Goal: Task Accomplishment & Management: Complete application form

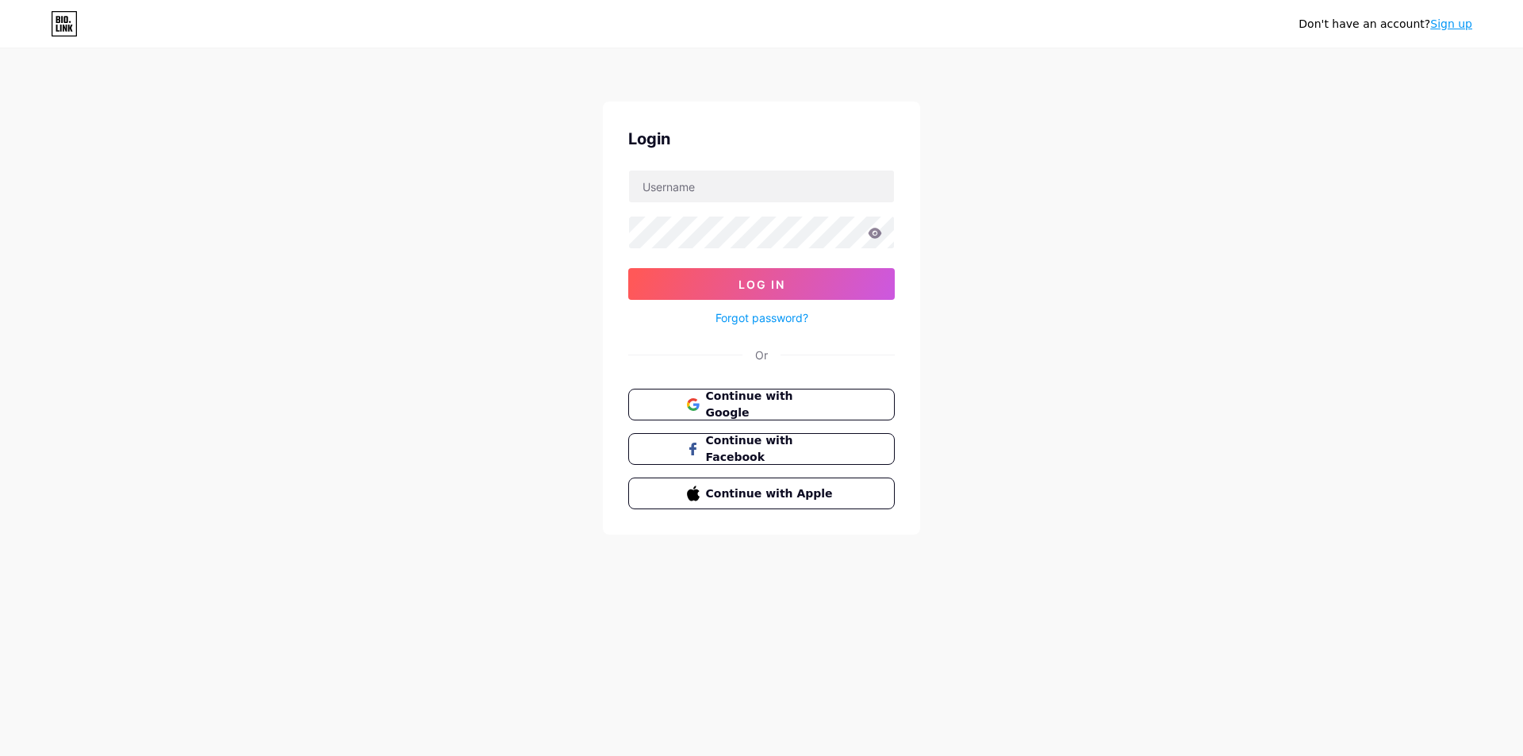
click at [1447, 23] on link "Sign up" at bounding box center [1451, 23] width 42 height 13
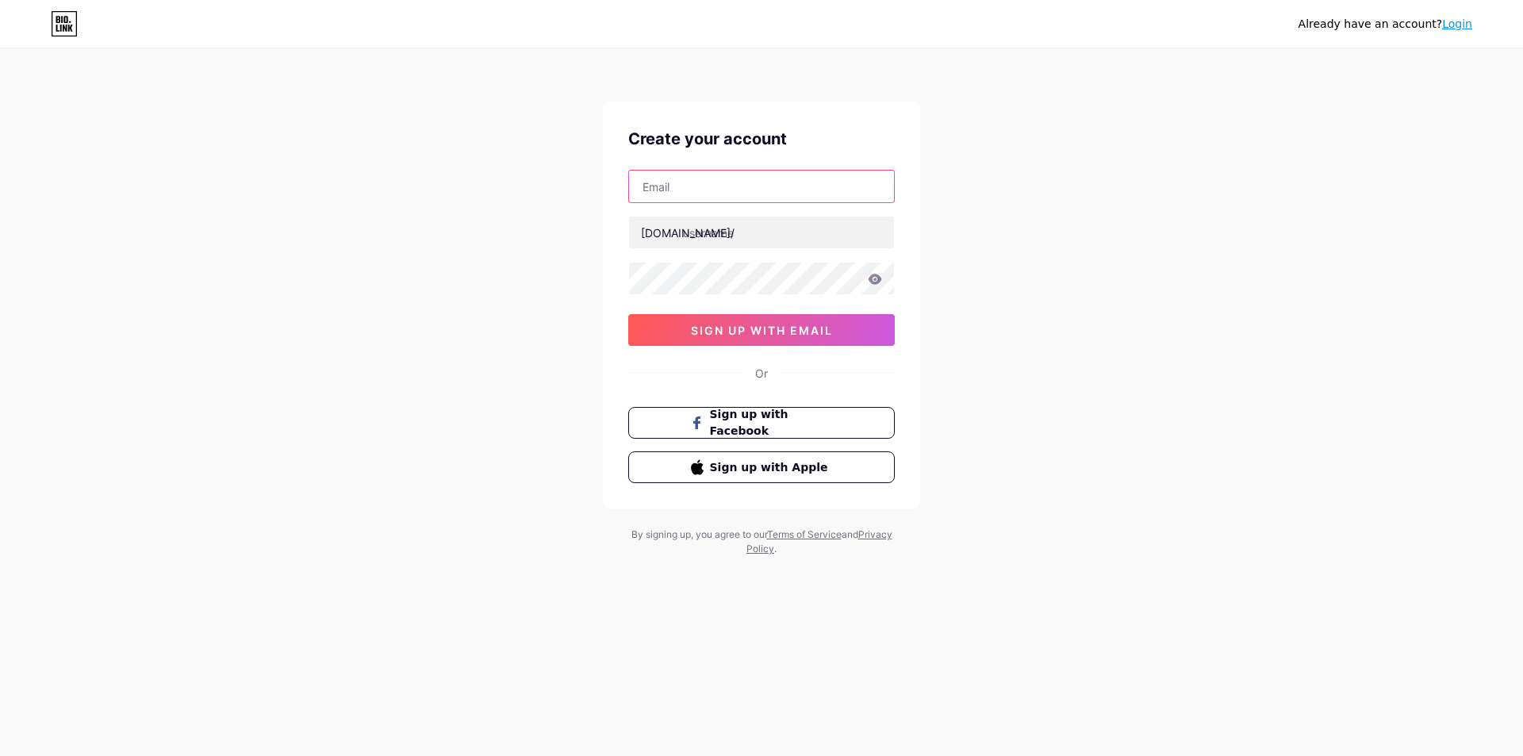
click at [701, 185] on input "text" at bounding box center [761, 187] width 265 height 32
paste input "[EMAIL_ADDRESS][DOMAIN_NAME]"
type input "[EMAIL_ADDRESS][DOMAIN_NAME]"
click at [773, 238] on input "text" at bounding box center [761, 233] width 265 height 32
paste input "runbox"
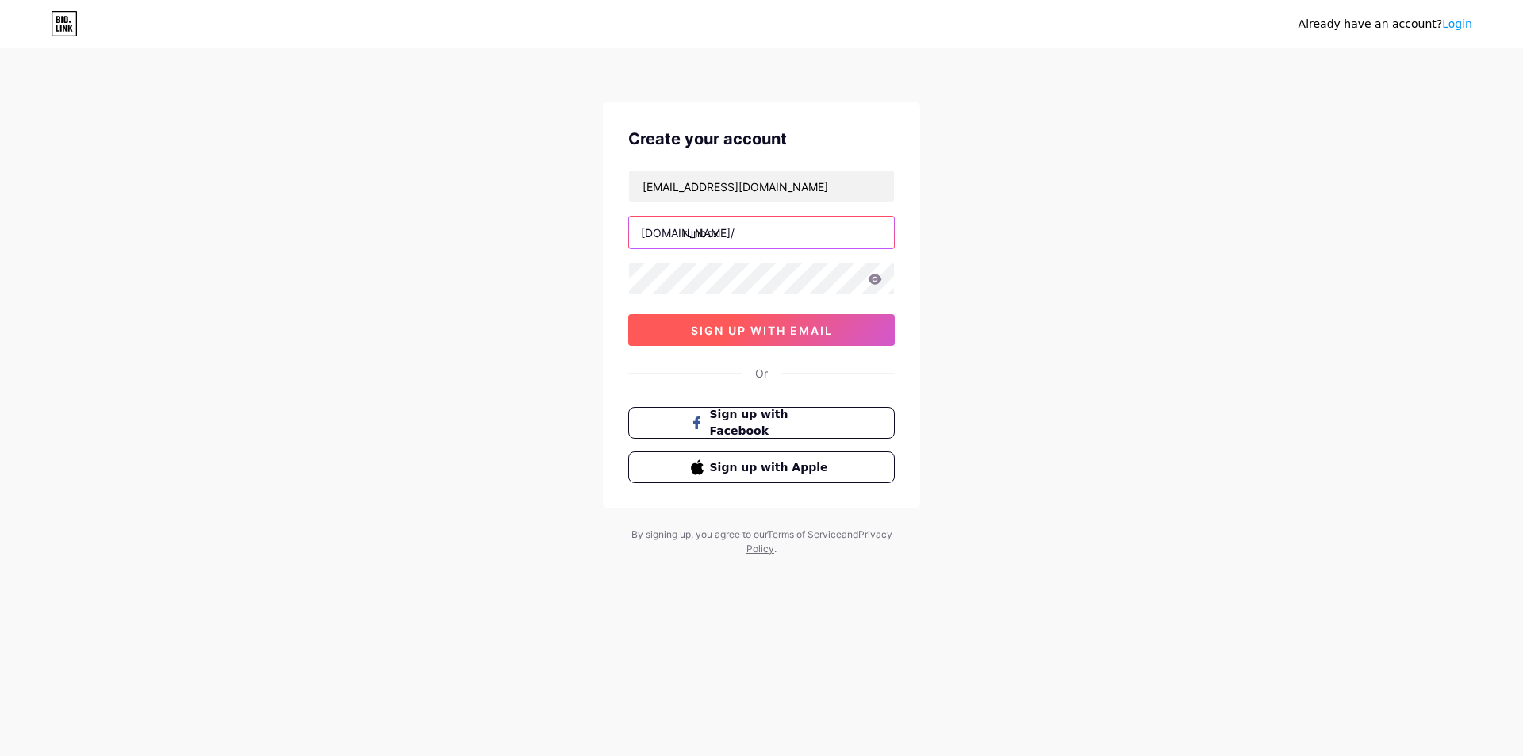
type input "runbox"
click at [732, 330] on span "sign up with email" at bounding box center [762, 330] width 142 height 13
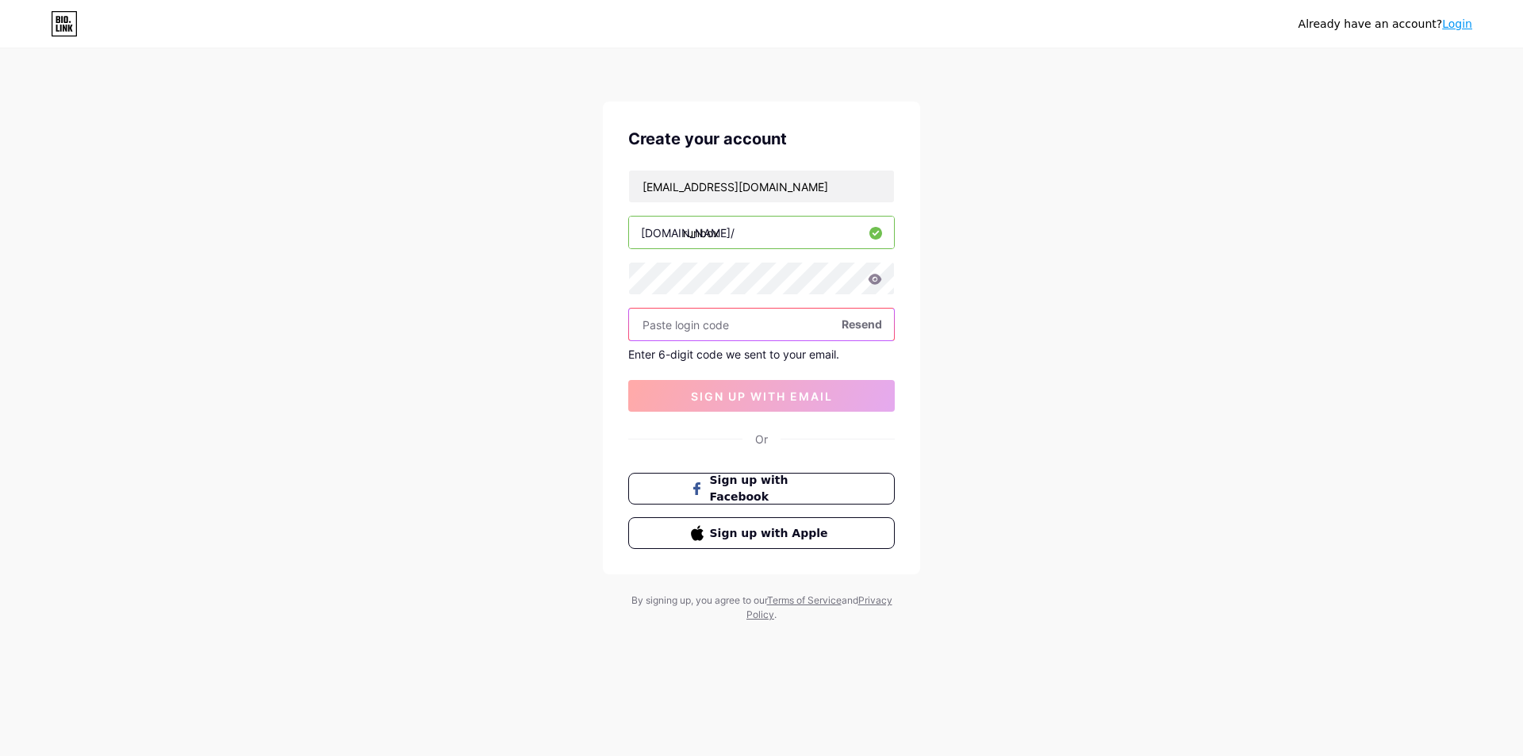
paste input "785895"
type input "785895"
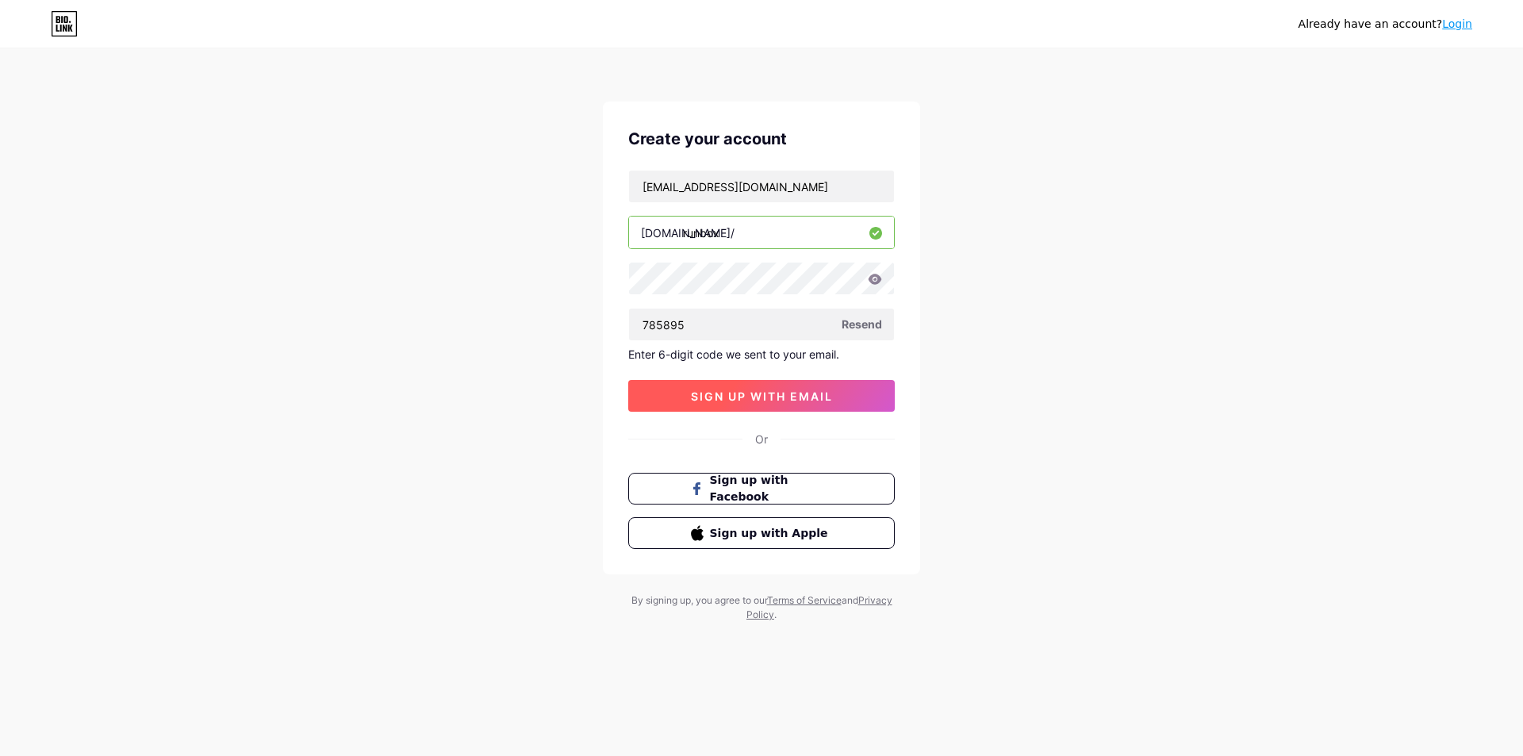
click at [752, 402] on span "sign up with email" at bounding box center [762, 396] width 142 height 13
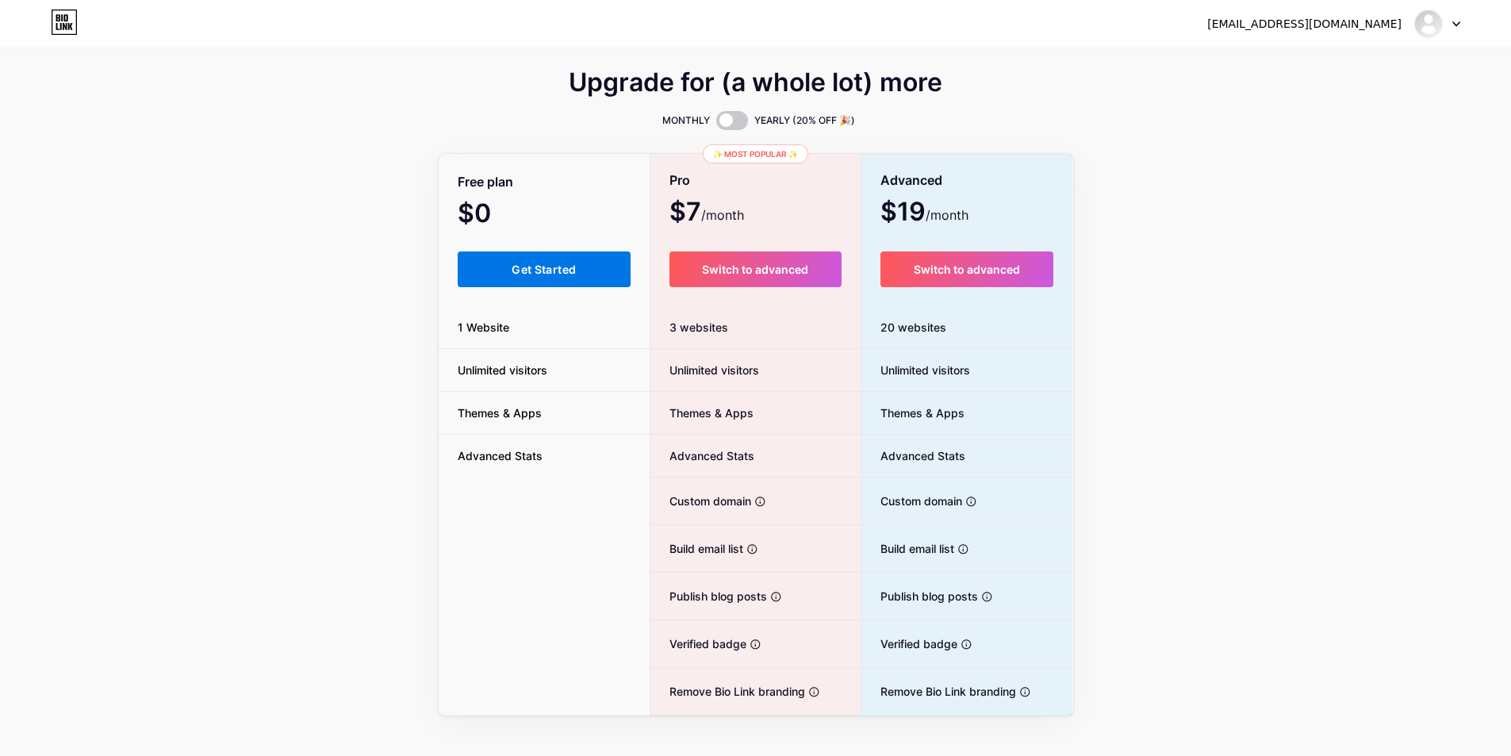
click at [496, 282] on button "Get Started" at bounding box center [545, 269] width 174 height 36
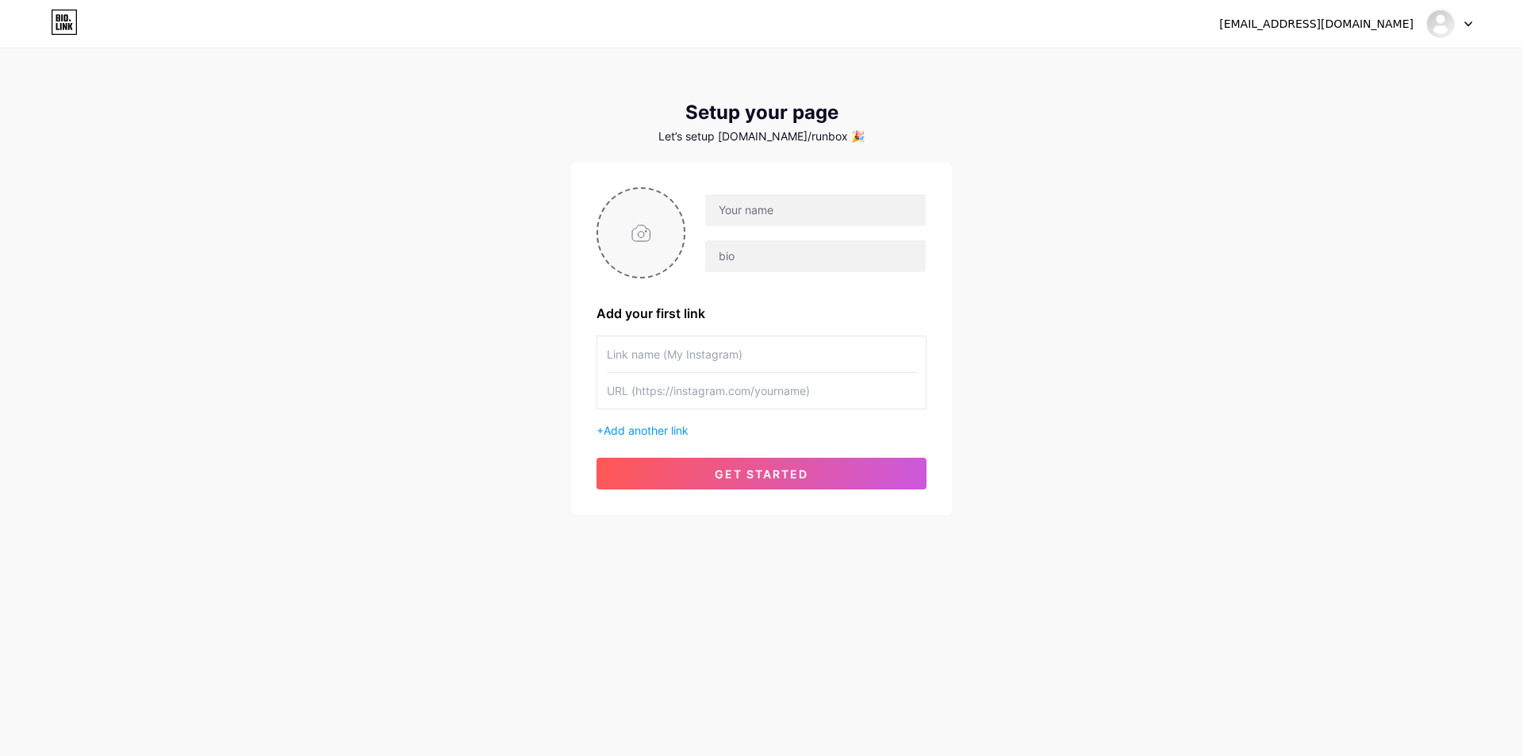
click at [646, 241] on input "file" at bounding box center [641, 233] width 86 height 88
type input "C:\fakepath\cropped-Logo-1.png"
click at [407, 202] on div "[EMAIL_ADDRESS][DOMAIN_NAME] Dashboard Logout Setup your page Let’s setup [DOMA…" at bounding box center [761, 283] width 1523 height 566
click at [727, 205] on input "text" at bounding box center [815, 210] width 221 height 32
paste input "Runbox Panel Distribution LLC"
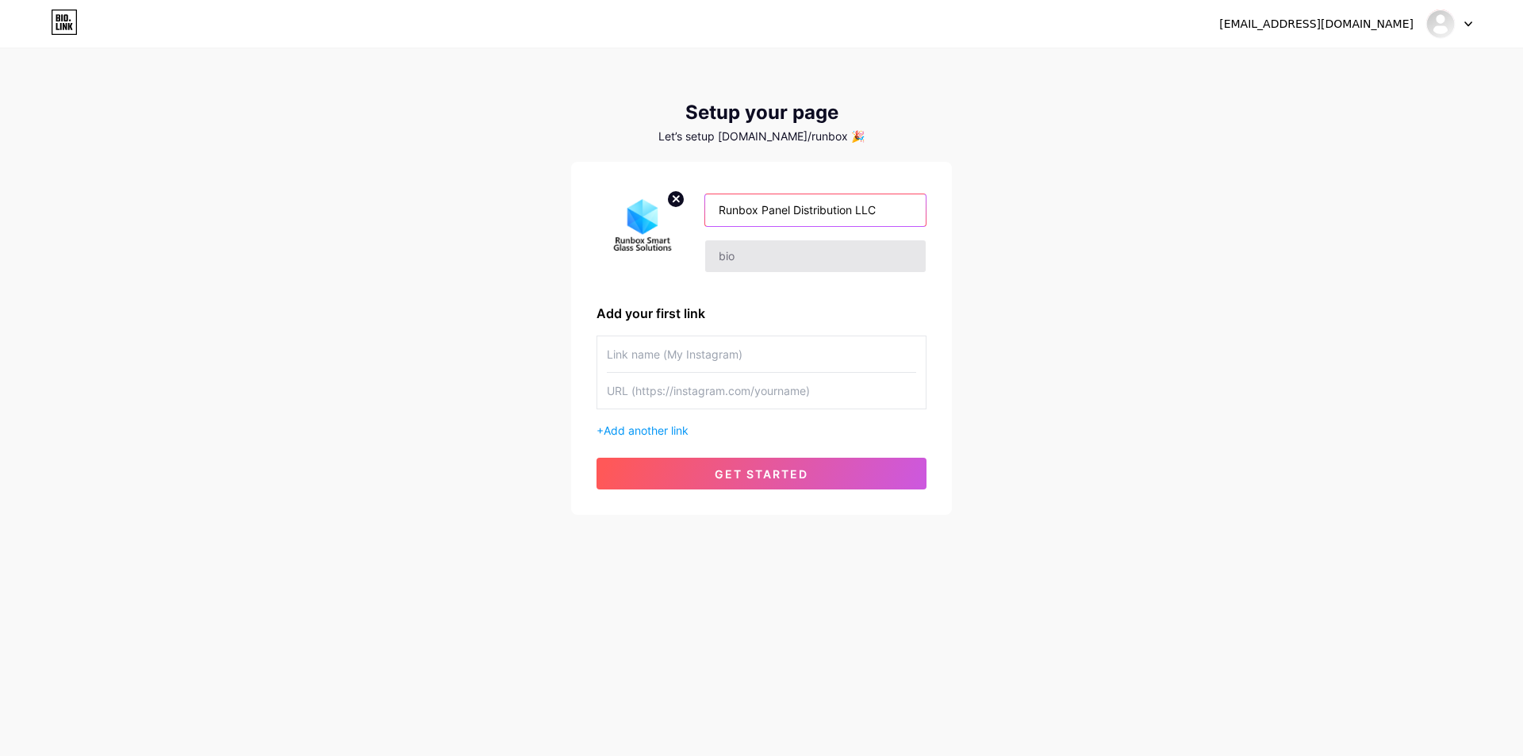
type input "Runbox Panel Distribution LLC"
click at [799, 257] on input "text" at bounding box center [815, 256] width 221 height 32
paste input "Keep your spaces private effortlessly with switchable privacy glass that goes f…"
type input "Keep your spaces private effortlessly with switchable privacy glass that goes f…"
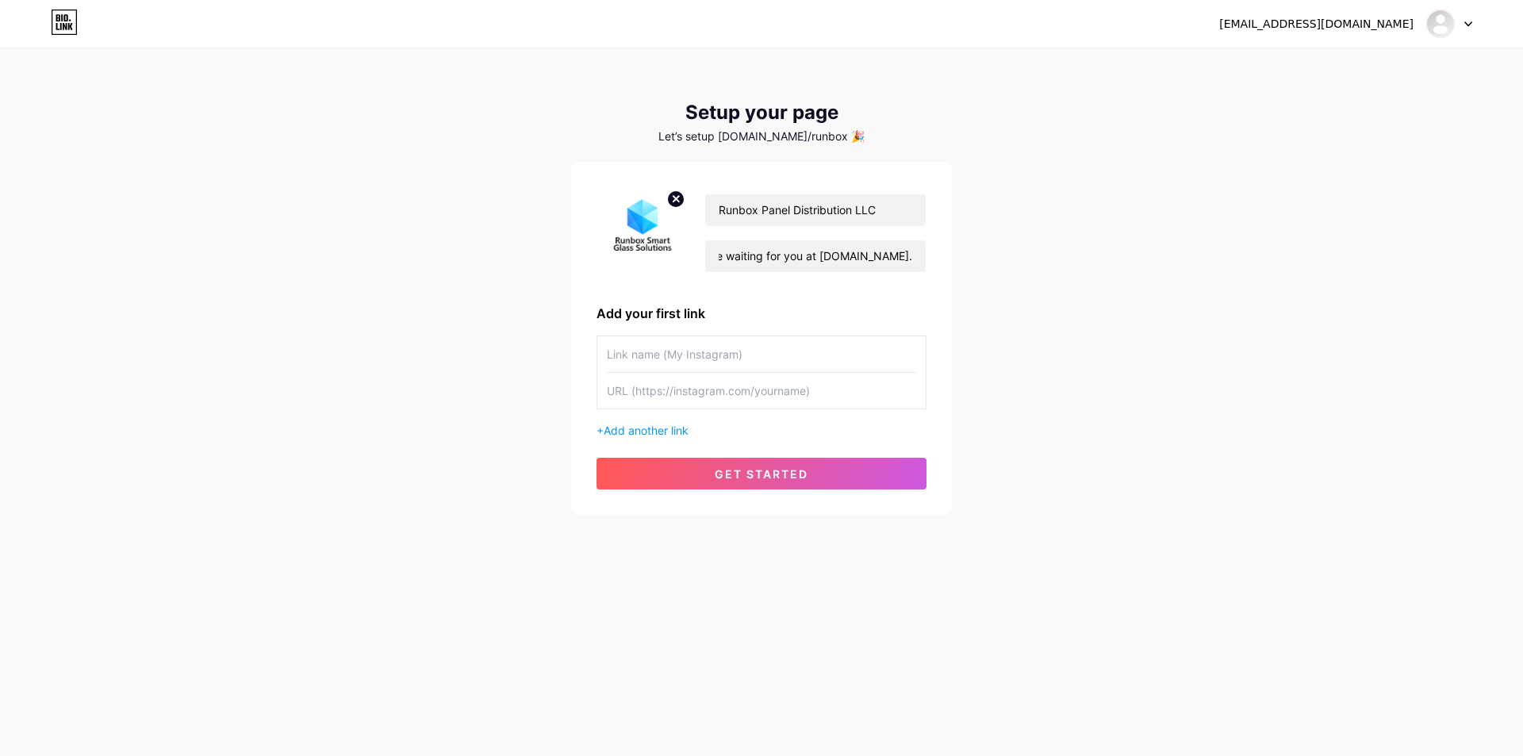
click at [687, 400] on input "text" at bounding box center [761, 391] width 309 height 36
click at [692, 357] on input "text" at bounding box center [761, 354] width 309 height 36
paste input "Website Url"
type input "Website Url"
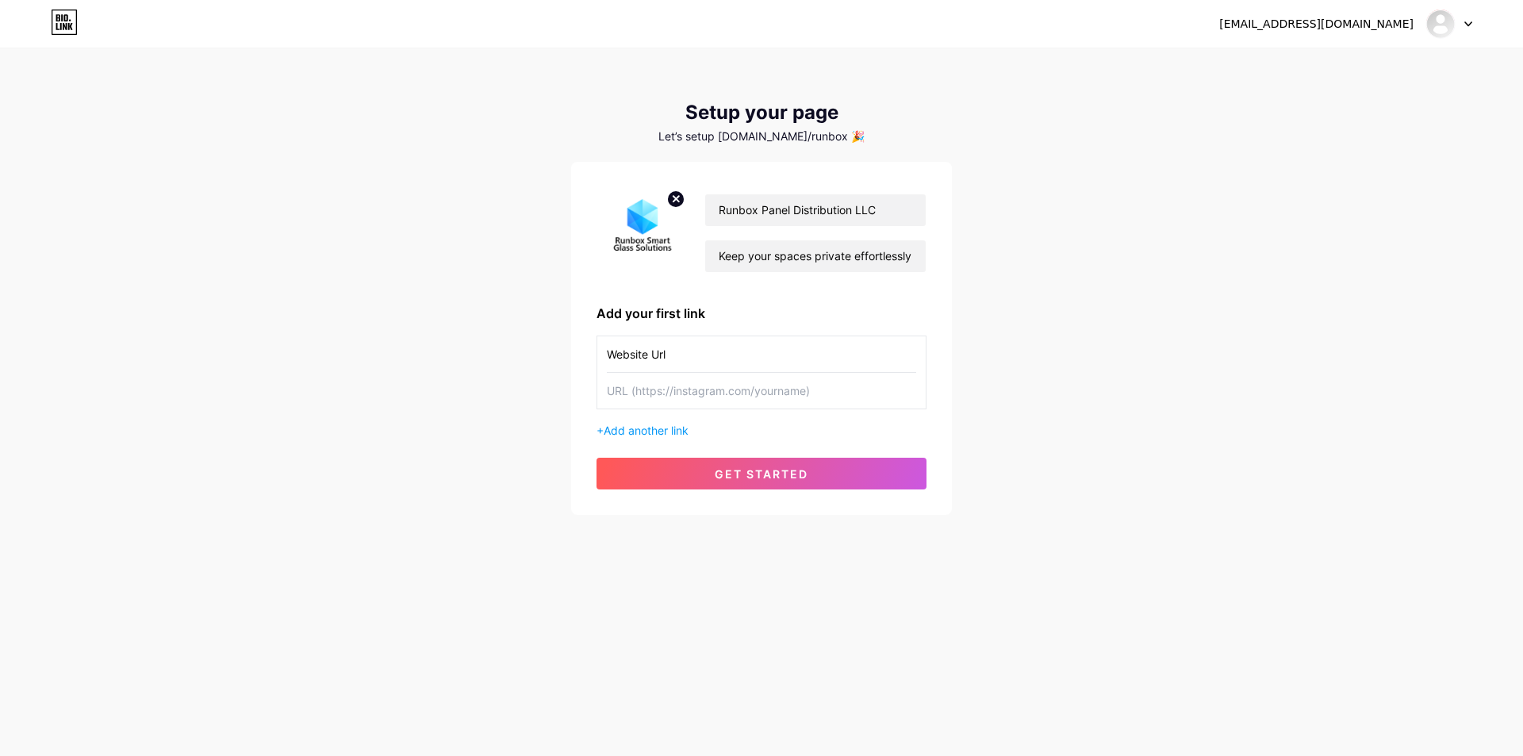
click at [709, 394] on input "text" at bounding box center [761, 391] width 309 height 36
paste input "[URL][DOMAIN_NAME]"
type input "[URL][DOMAIN_NAME]"
click at [765, 481] on button "get started" at bounding box center [762, 474] width 330 height 32
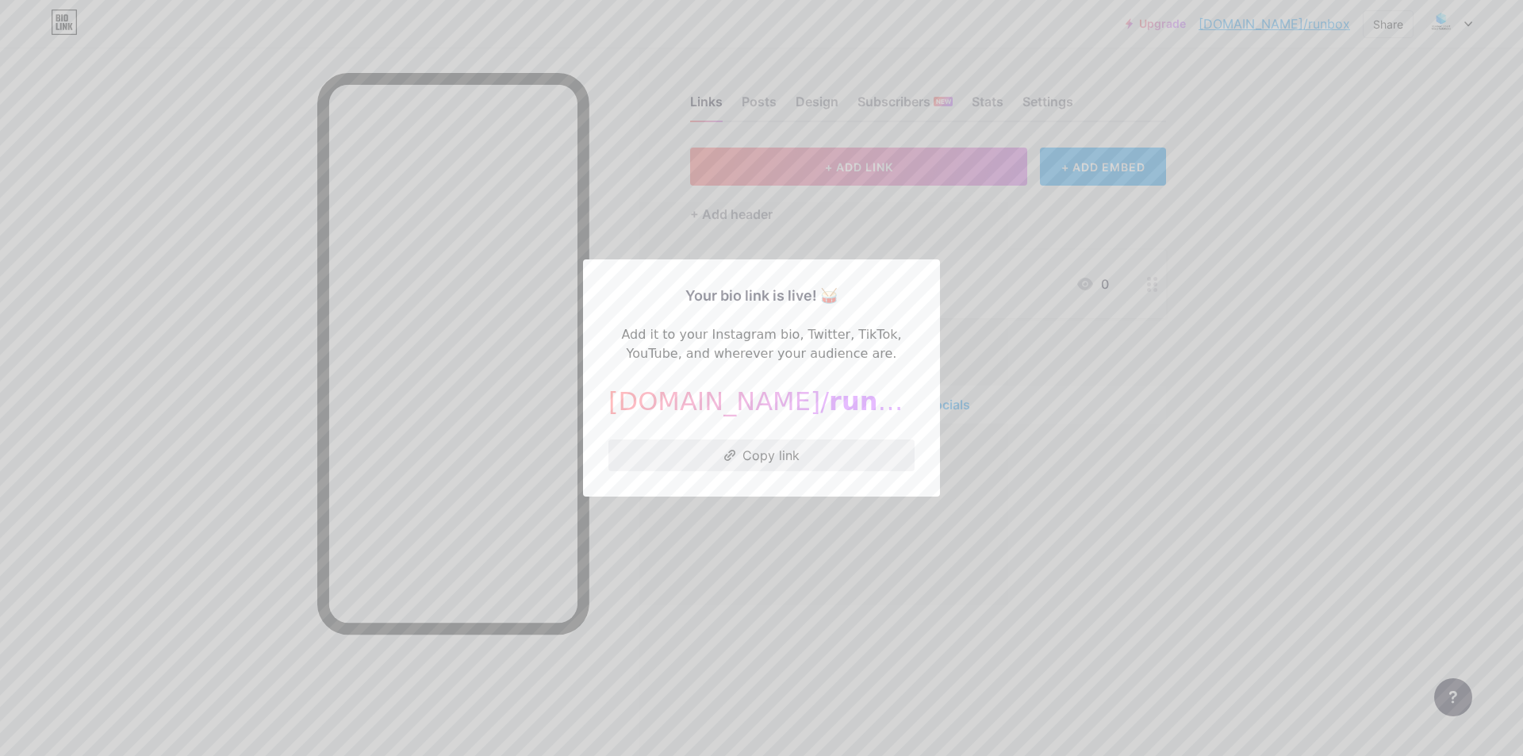
click at [753, 455] on button "Copy link" at bounding box center [761, 456] width 306 height 32
